Goal: Transaction & Acquisition: Purchase product/service

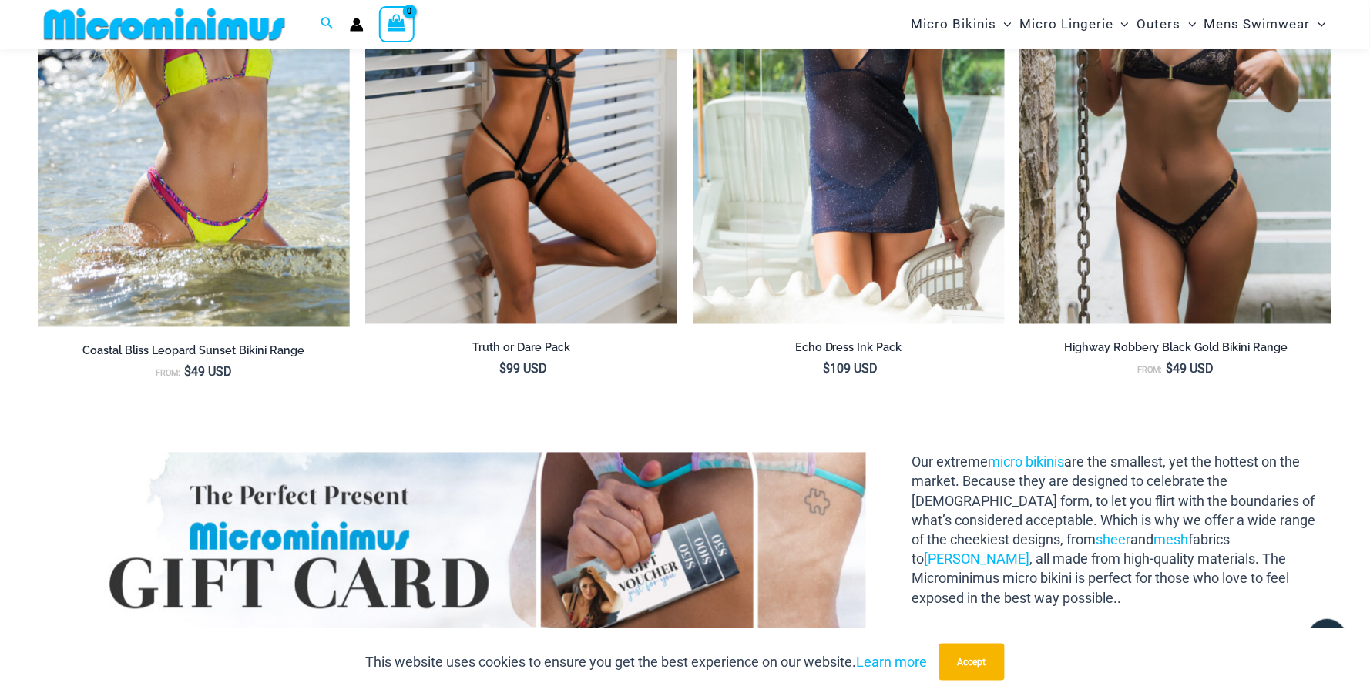
scroll to position [2784, 0]
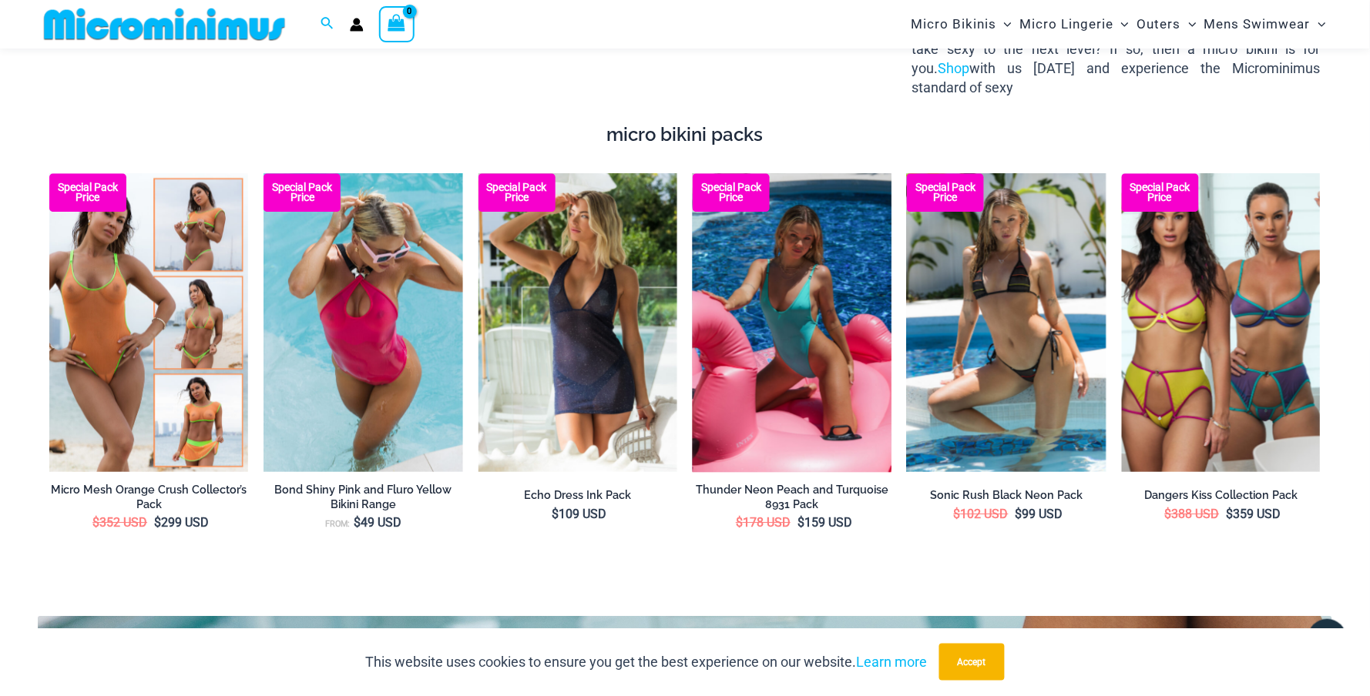
click at [822, 283] on img at bounding box center [792, 322] width 199 height 298
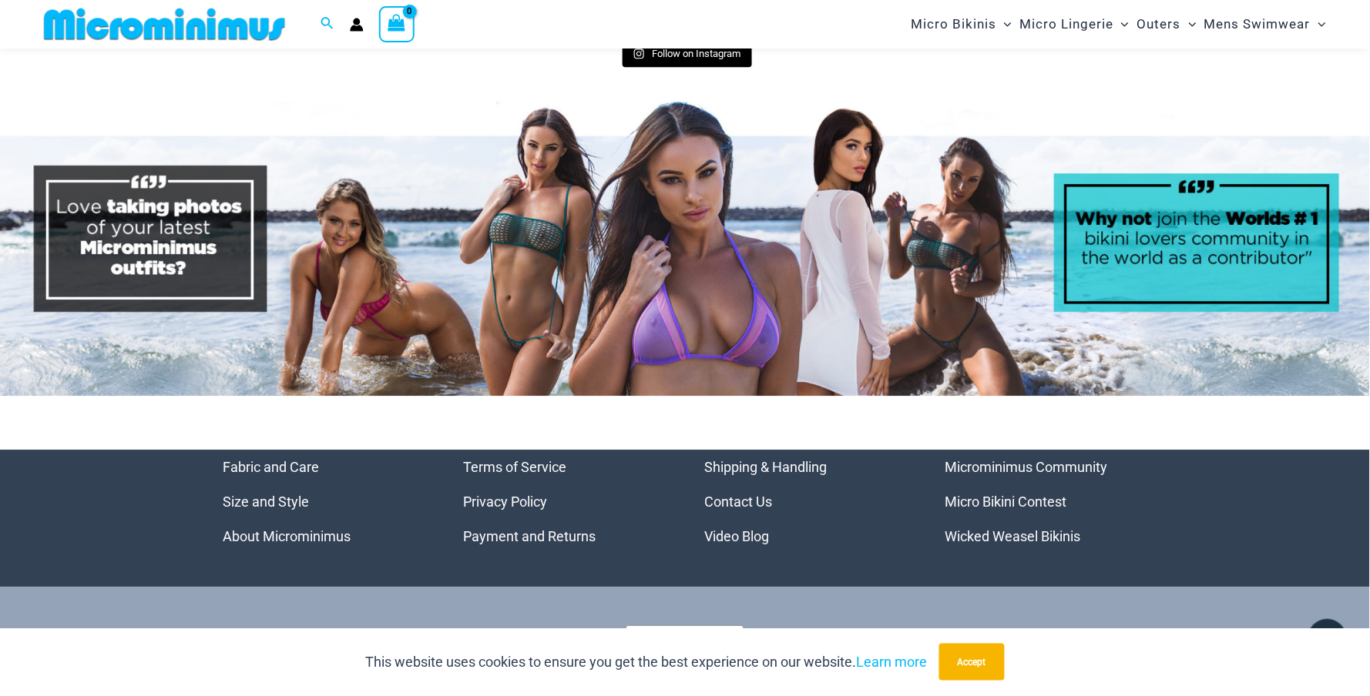
scroll to position [7851, 0]
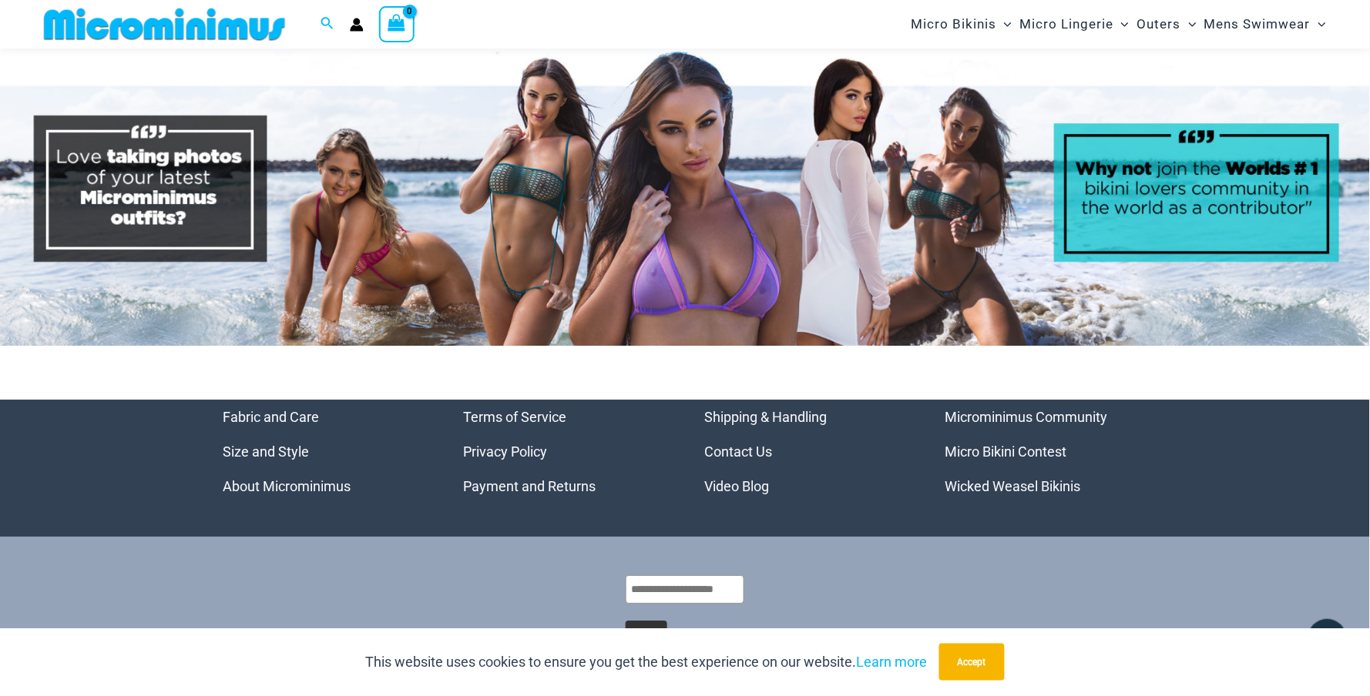
click at [753, 478] on link "Video Blog" at bounding box center [736, 486] width 65 height 16
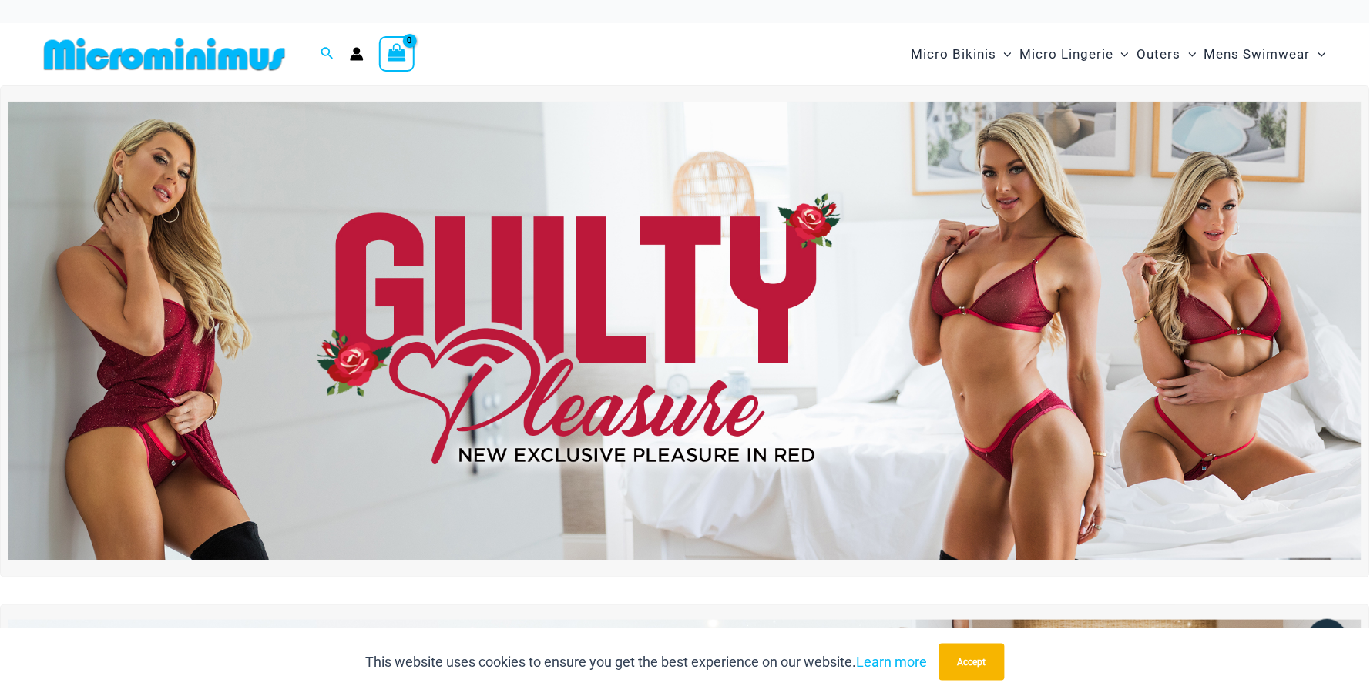
scroll to position [0, 0]
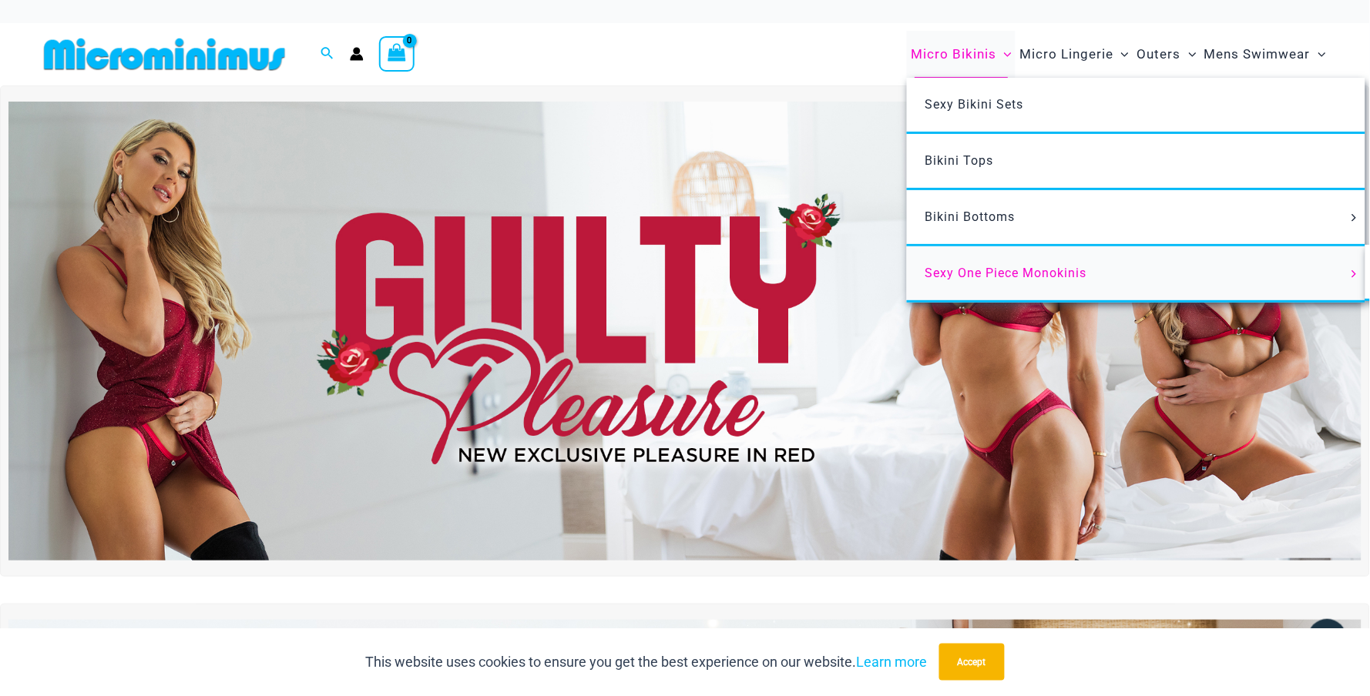
click at [985, 267] on span "Sexy One Piece Monokinis" at bounding box center [1006, 273] width 162 height 15
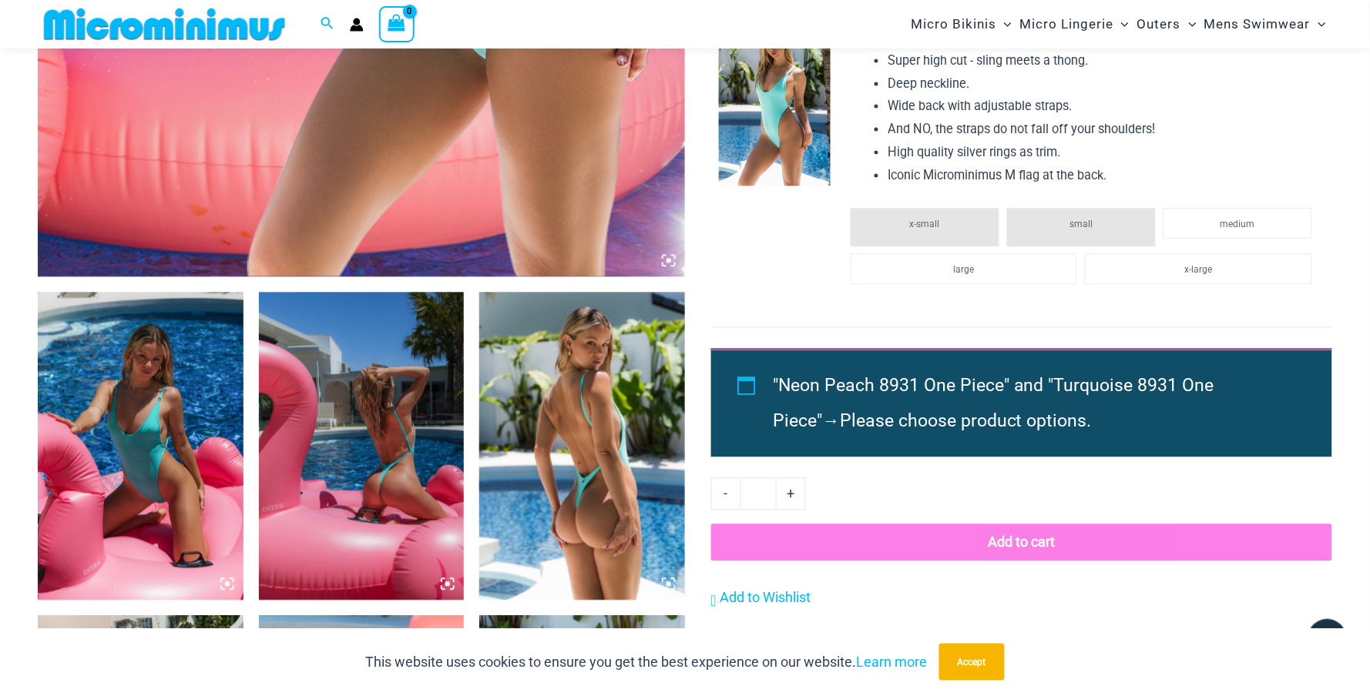
scroll to position [1035, 0]
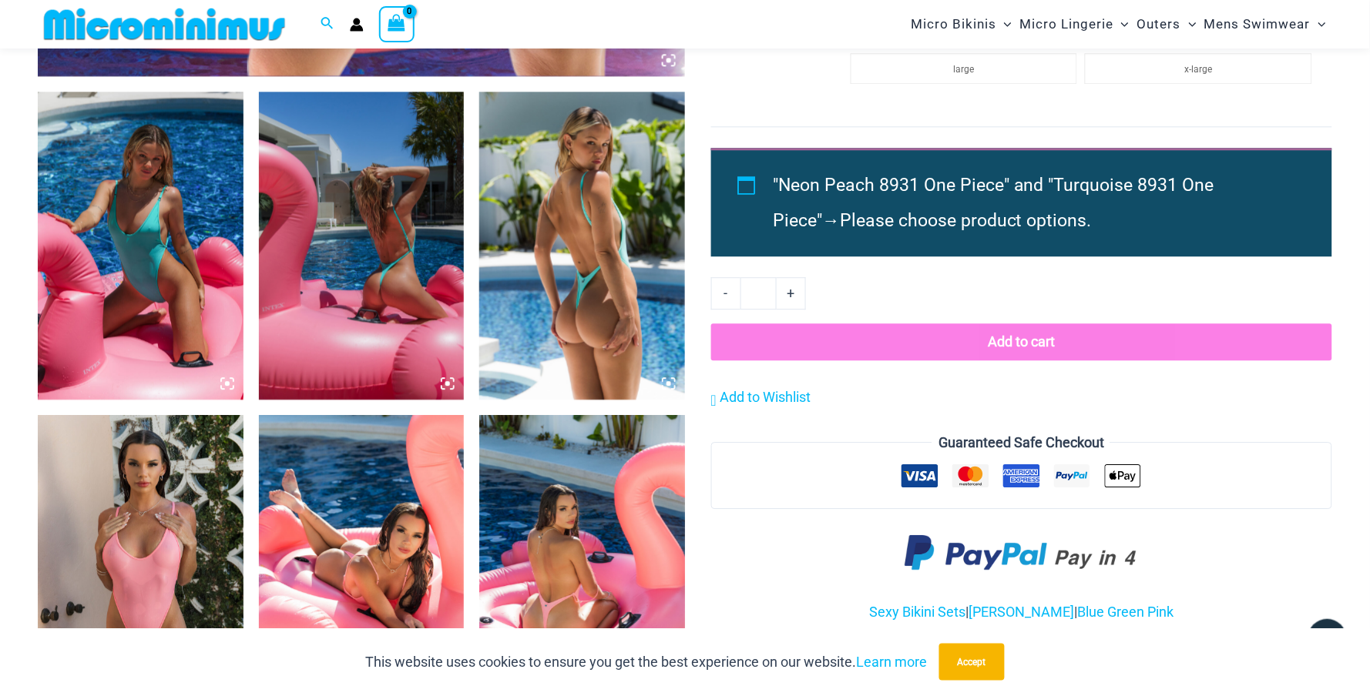
click at [222, 264] on img at bounding box center [141, 246] width 206 height 308
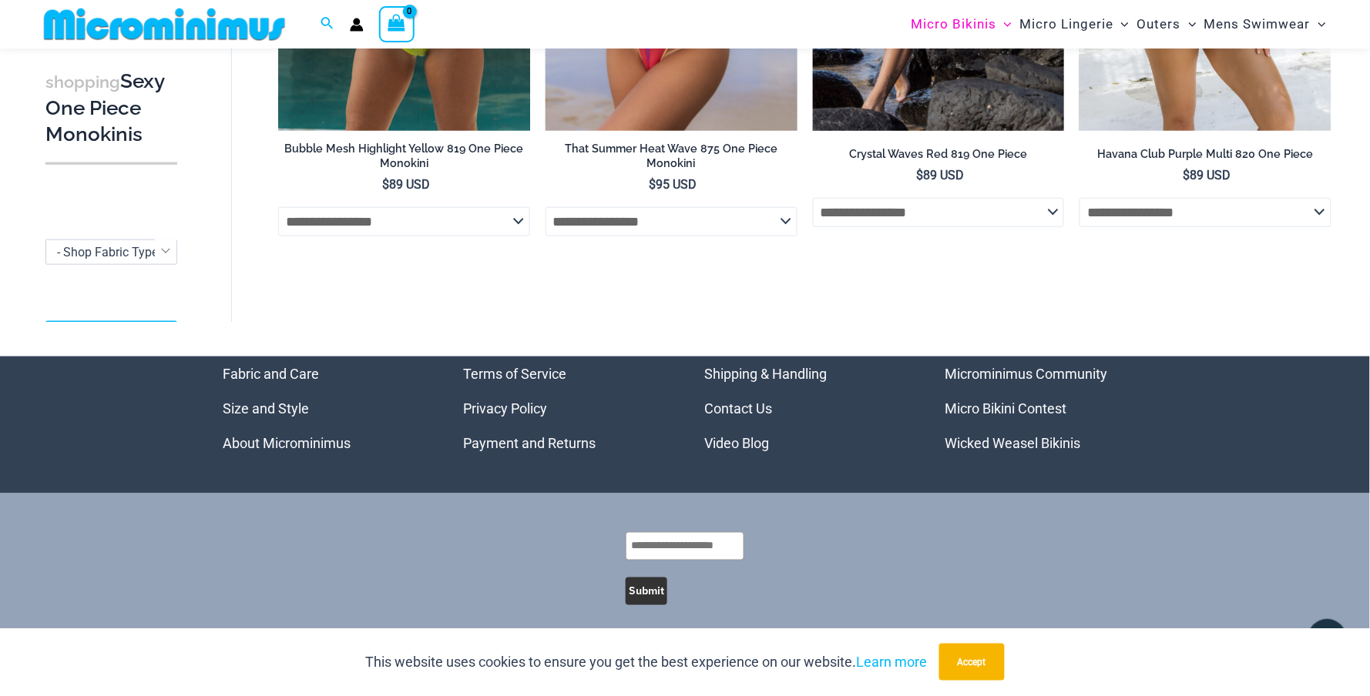
scroll to position [3613, 0]
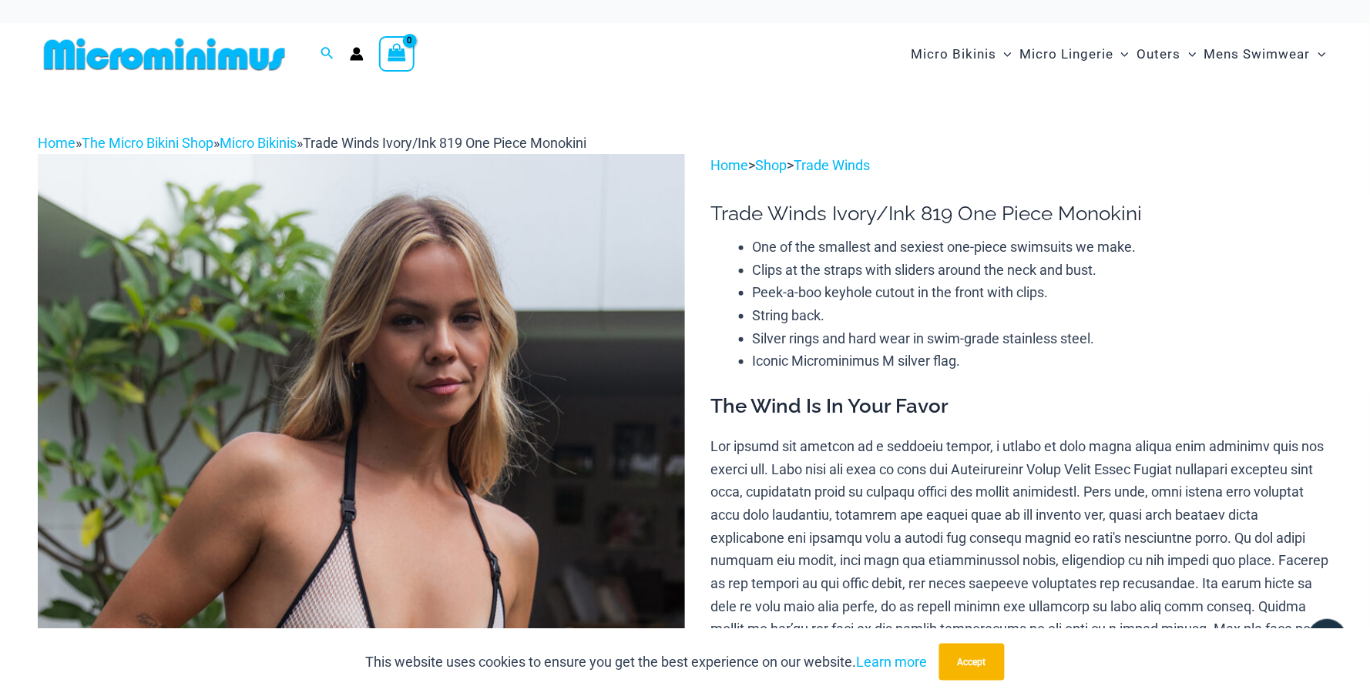
scroll to position [1, 0]
click at [294, 396] on img at bounding box center [361, 638] width 647 height 971
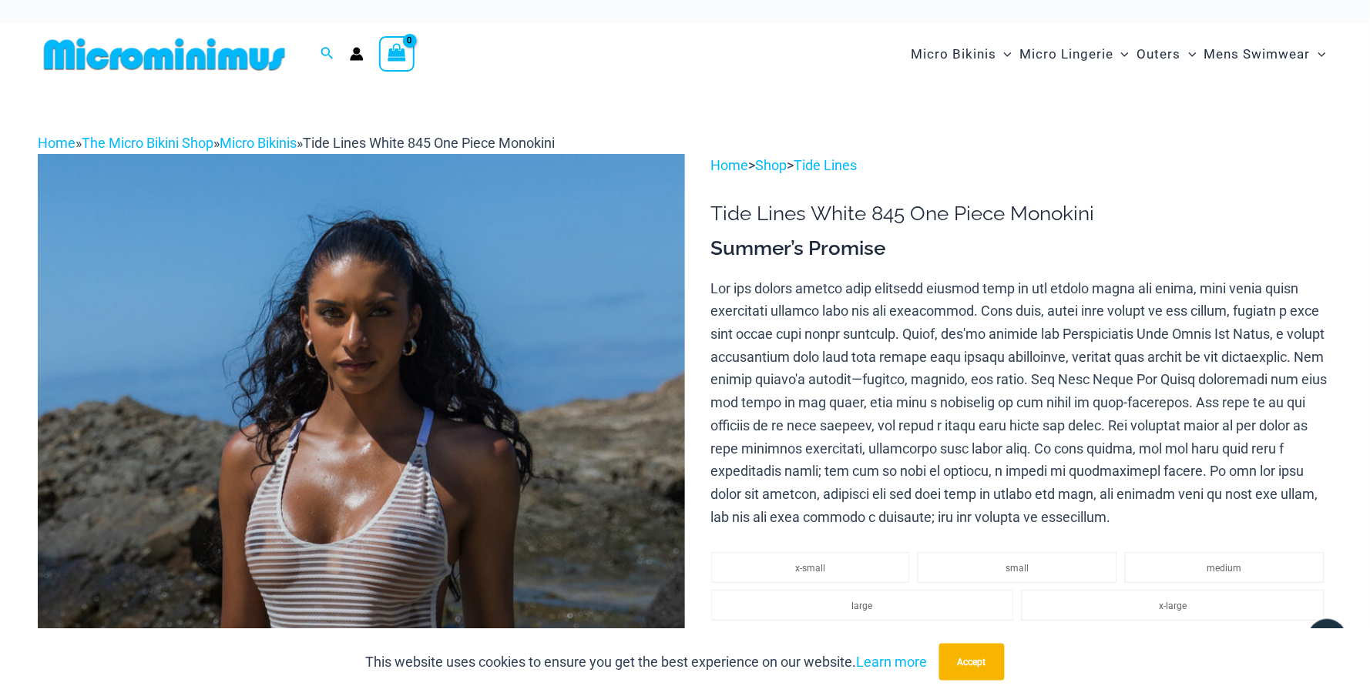
click at [398, 411] on img at bounding box center [361, 639] width 647 height 971
